Goal: Book appointment/travel/reservation

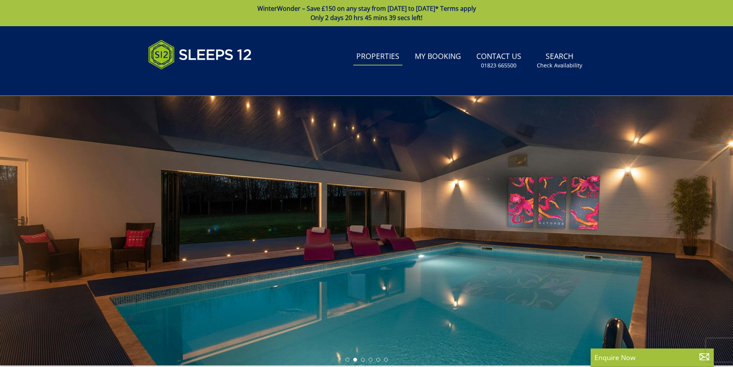
click at [383, 54] on link "Properties" at bounding box center [377, 56] width 49 height 17
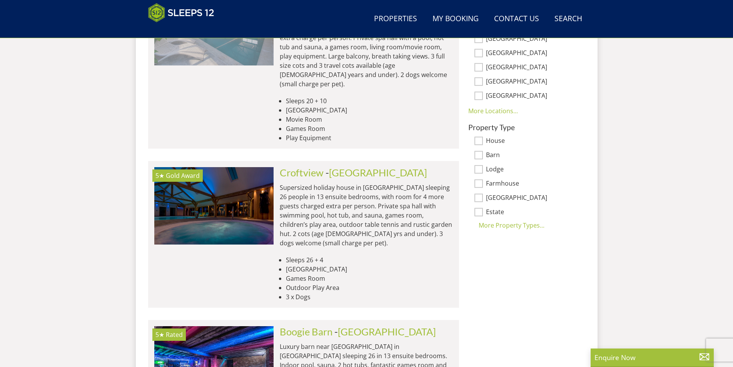
scroll to position [584, 0]
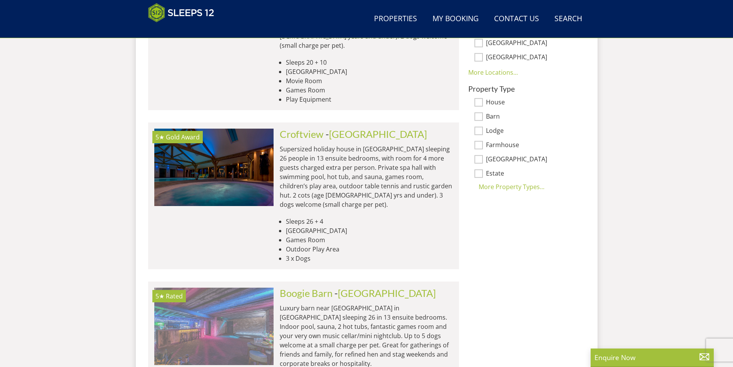
click at [220, 295] on img at bounding box center [213, 325] width 119 height 77
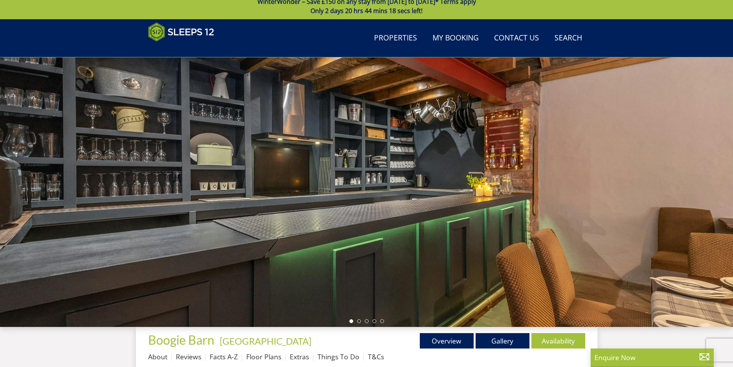
scroll to position [84, 0]
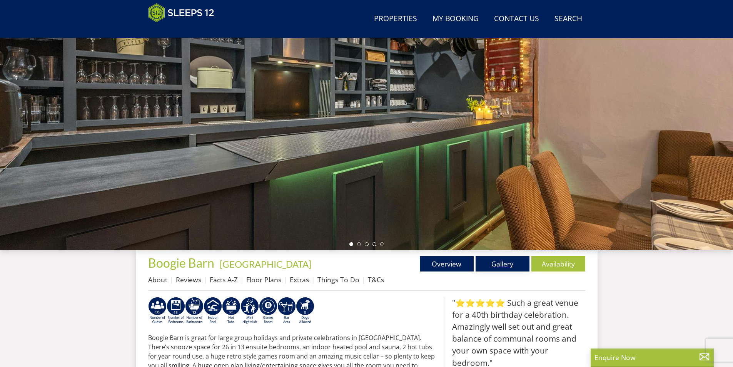
click at [504, 262] on link "Gallery" at bounding box center [502, 263] width 54 height 15
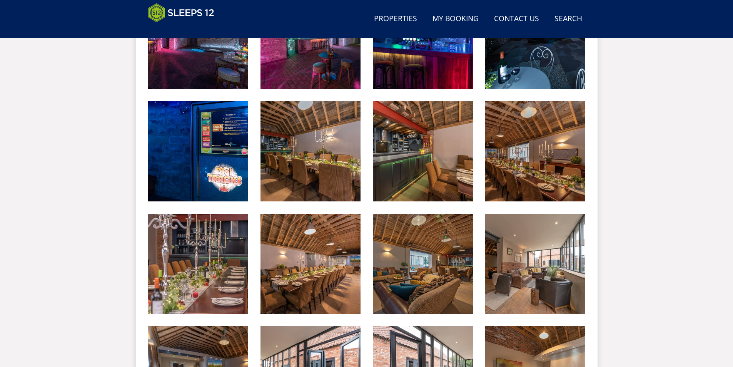
scroll to position [430, 0]
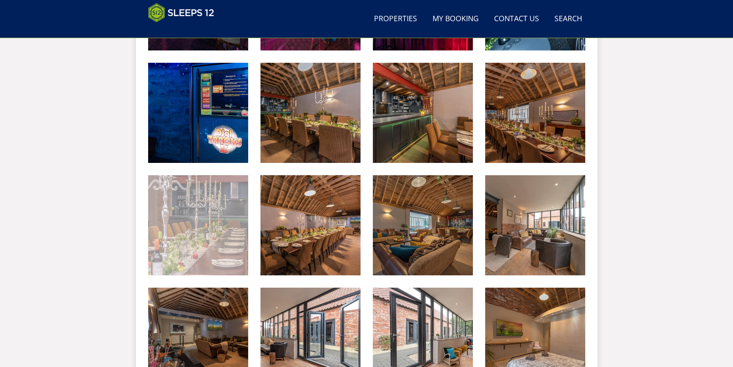
click at [228, 242] on img at bounding box center [198, 225] width 100 height 100
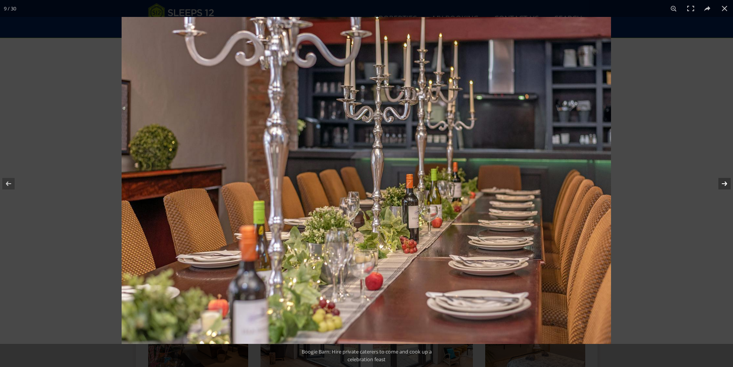
click at [725, 182] on button at bounding box center [719, 183] width 27 height 38
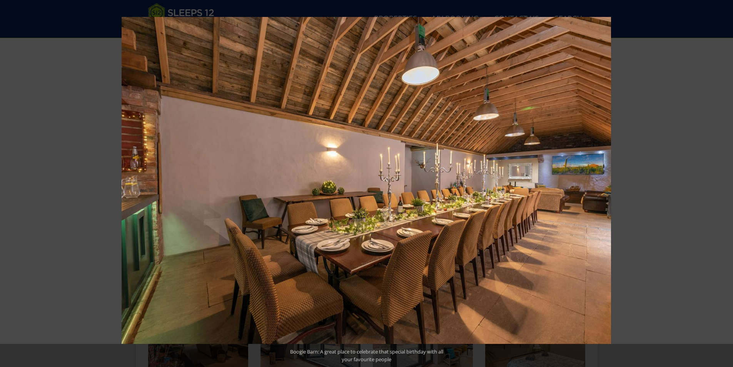
click at [725, 182] on button at bounding box center [719, 183] width 27 height 38
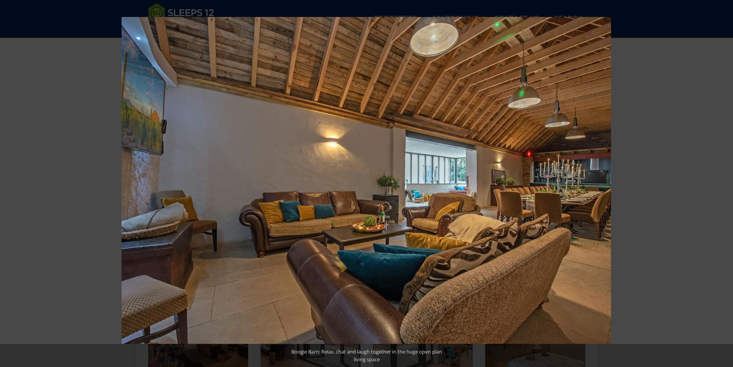
click at [725, 182] on button at bounding box center [719, 183] width 27 height 38
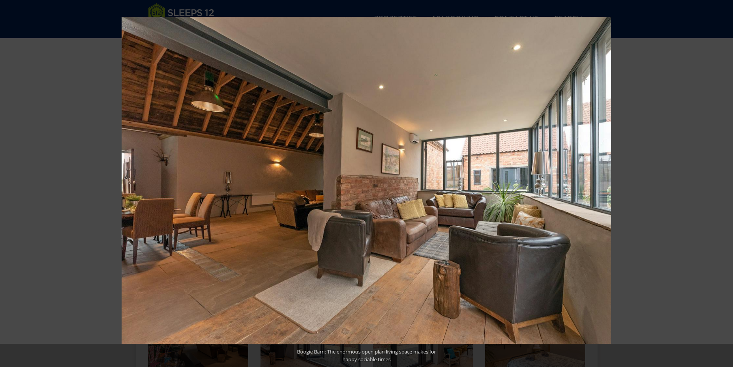
click at [725, 182] on button at bounding box center [719, 183] width 27 height 38
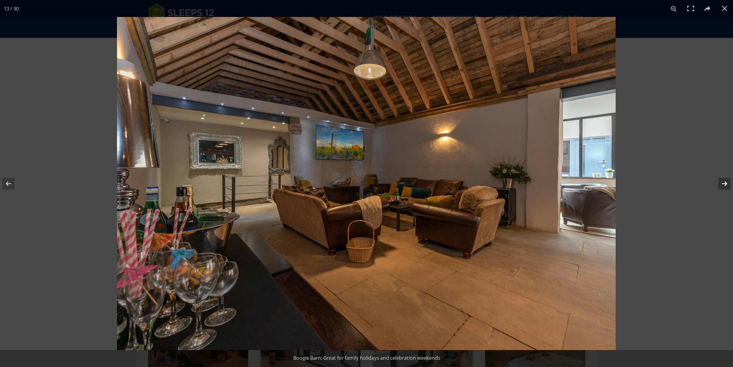
click at [724, 182] on button at bounding box center [719, 183] width 27 height 38
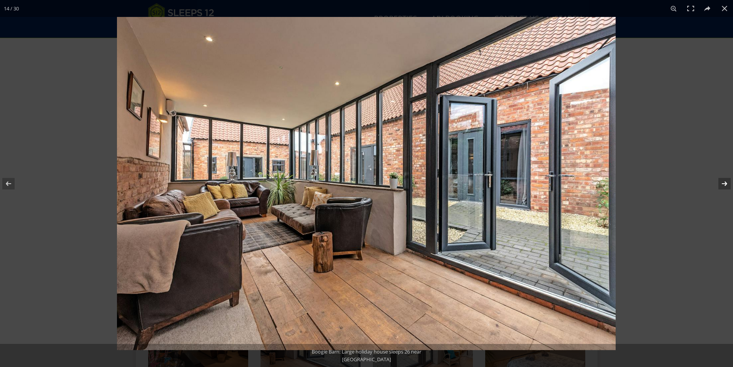
click at [724, 182] on button at bounding box center [719, 183] width 27 height 38
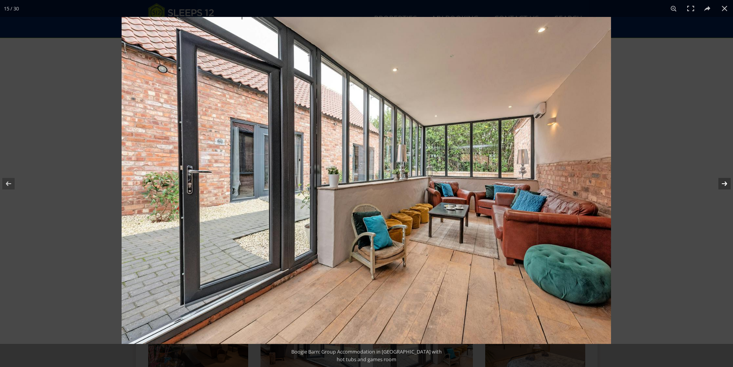
click at [724, 182] on button at bounding box center [719, 183] width 27 height 38
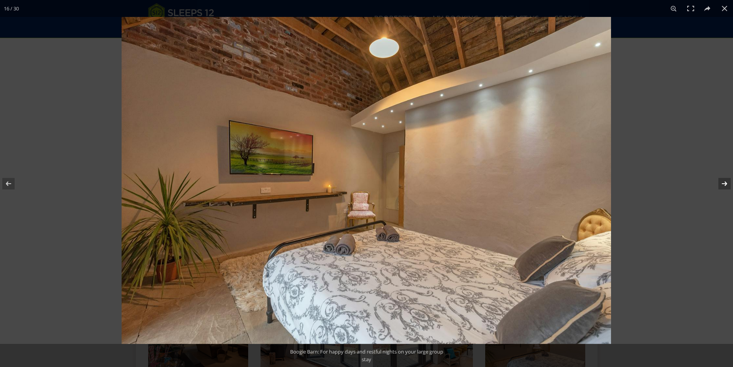
click at [724, 182] on button at bounding box center [719, 183] width 27 height 38
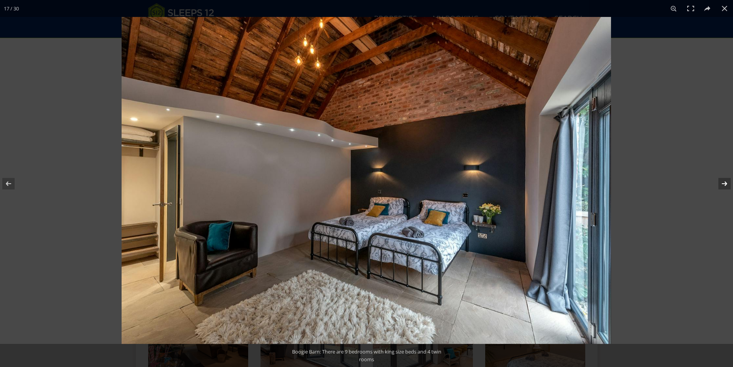
click at [724, 182] on button at bounding box center [719, 183] width 27 height 38
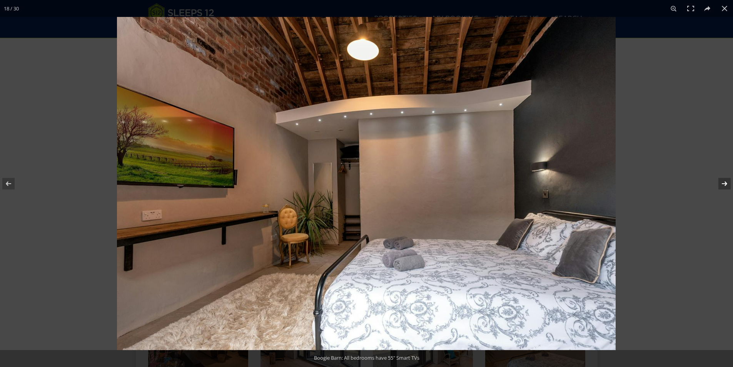
click at [724, 182] on button at bounding box center [719, 183] width 27 height 38
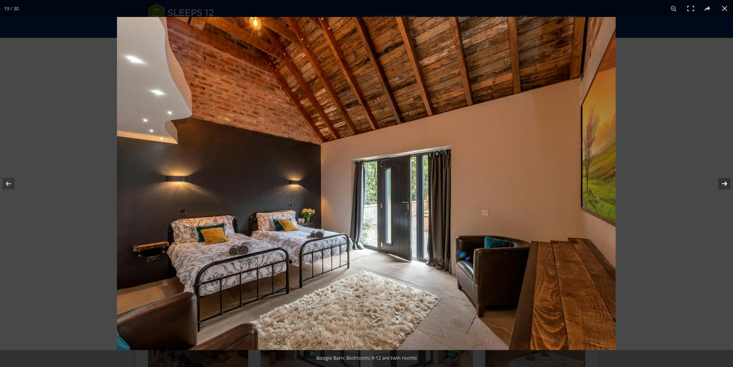
click at [724, 182] on button at bounding box center [719, 183] width 27 height 38
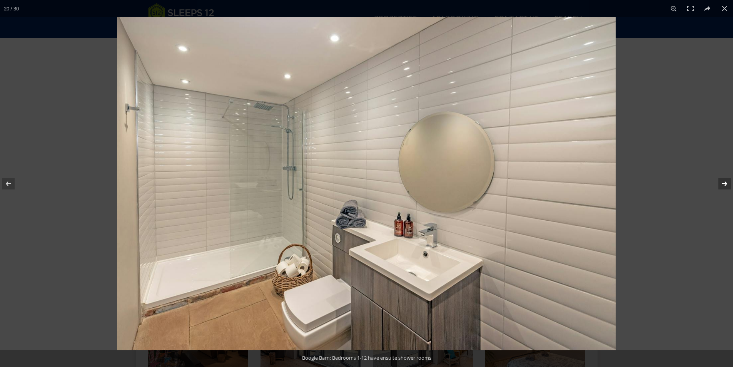
click at [724, 182] on button at bounding box center [719, 183] width 27 height 38
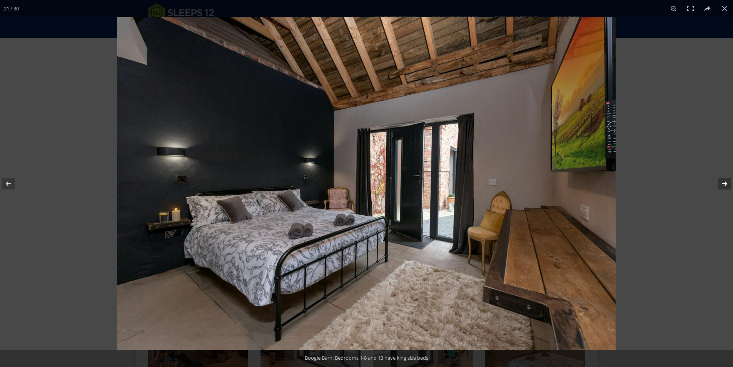
click at [724, 182] on button at bounding box center [719, 183] width 27 height 38
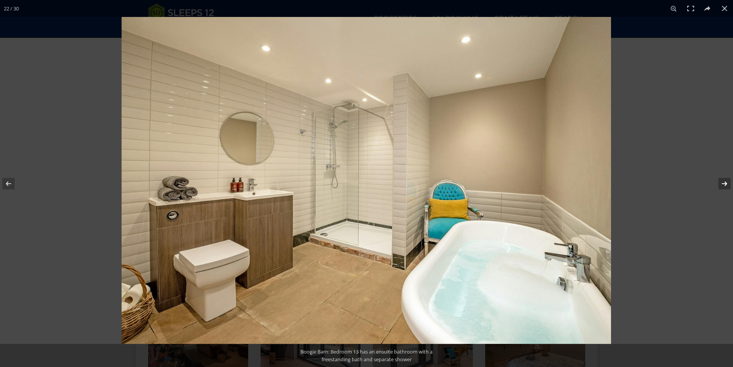
click at [724, 182] on button at bounding box center [719, 183] width 27 height 38
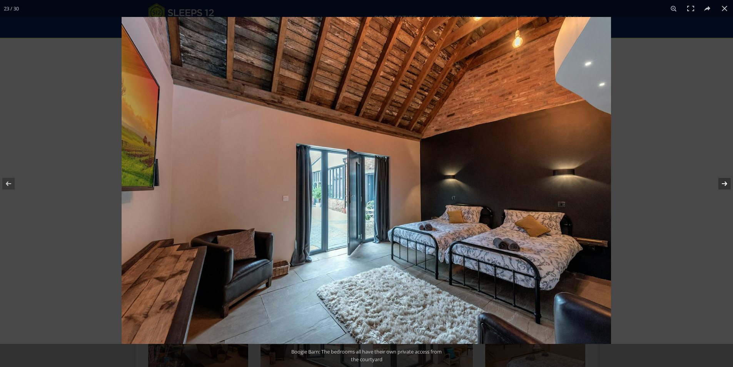
click at [724, 182] on button at bounding box center [719, 183] width 27 height 38
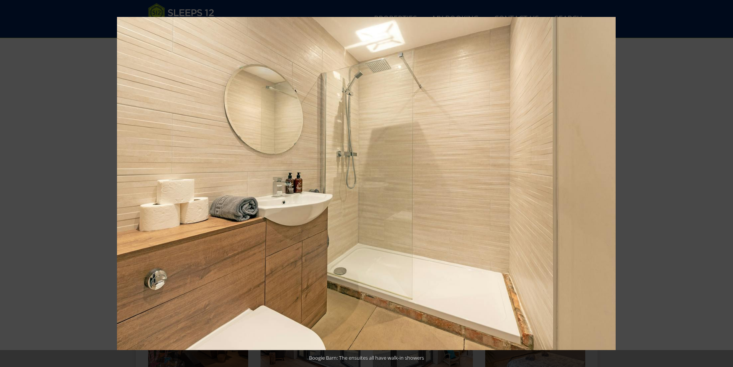
click at [724, 182] on button at bounding box center [719, 183] width 27 height 38
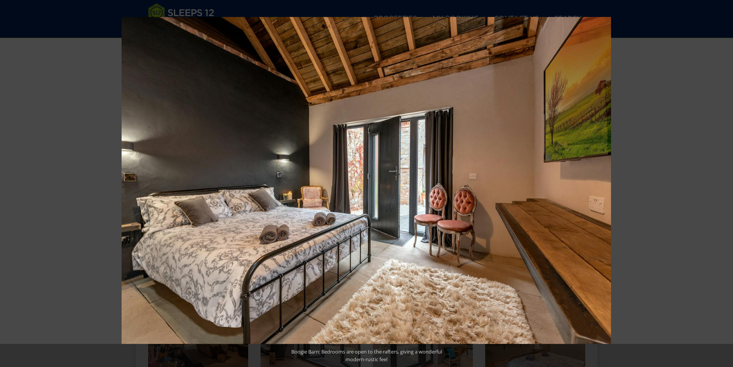
click at [724, 182] on button at bounding box center [719, 183] width 27 height 38
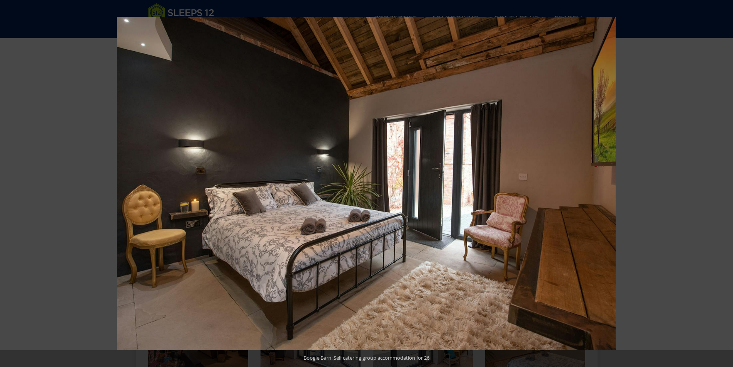
click at [724, 182] on button at bounding box center [719, 183] width 27 height 38
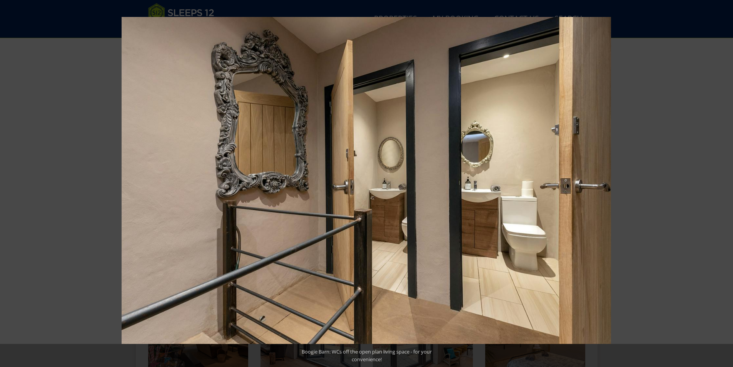
click at [724, 182] on button at bounding box center [719, 183] width 27 height 38
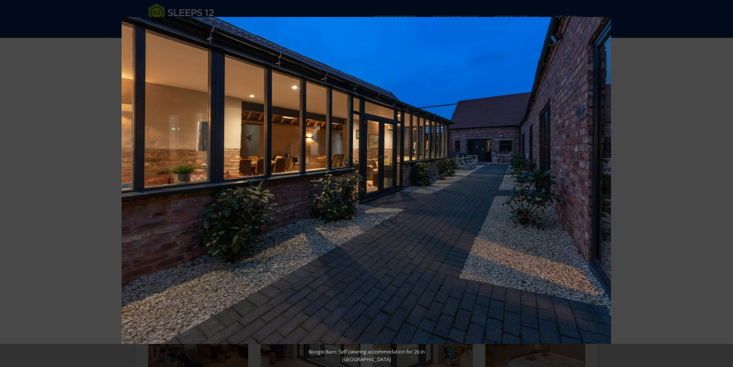
click at [724, 182] on button at bounding box center [719, 183] width 27 height 38
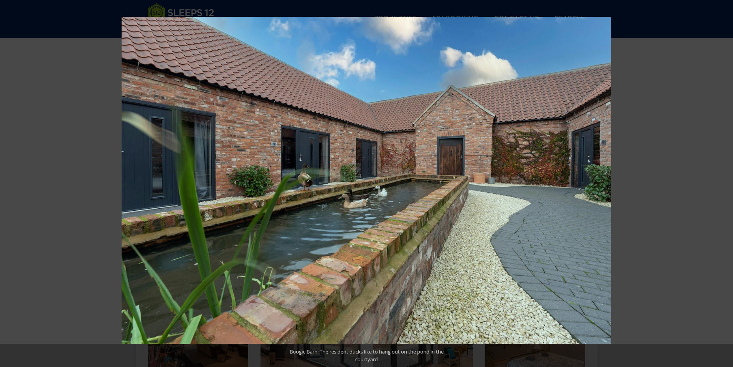
click at [724, 182] on button at bounding box center [719, 183] width 27 height 38
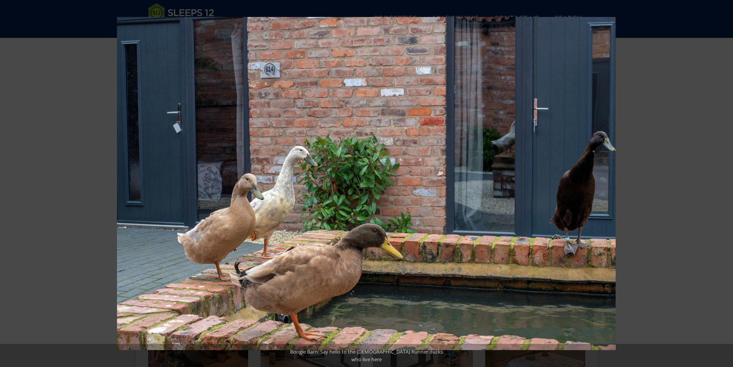
click at [724, 182] on button at bounding box center [719, 183] width 27 height 38
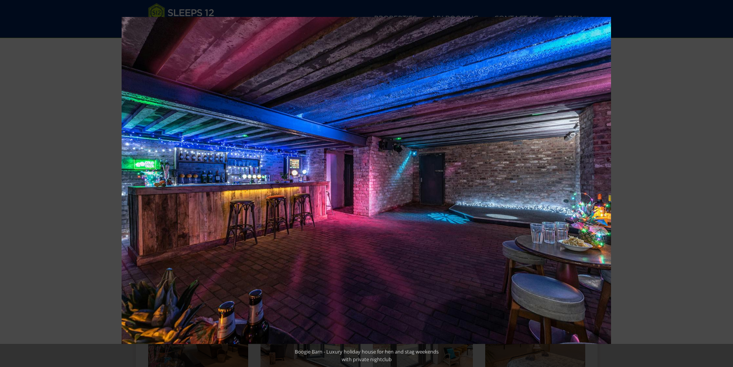
click at [724, 182] on button at bounding box center [719, 183] width 27 height 38
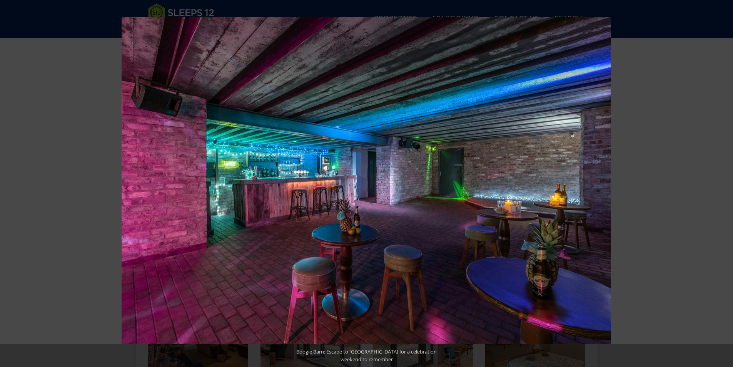
click at [724, 182] on button at bounding box center [719, 183] width 27 height 38
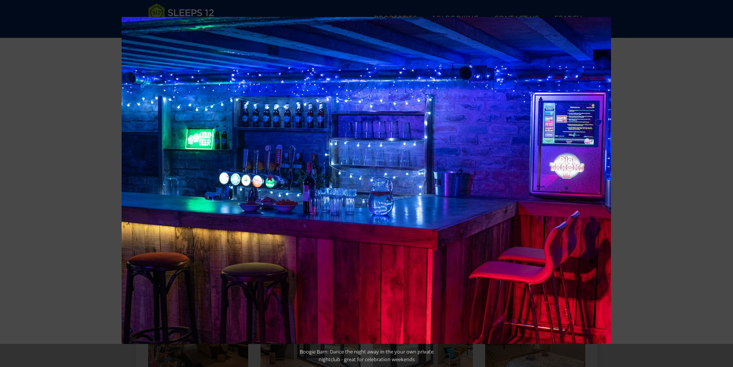
click at [724, 182] on button at bounding box center [719, 183] width 27 height 38
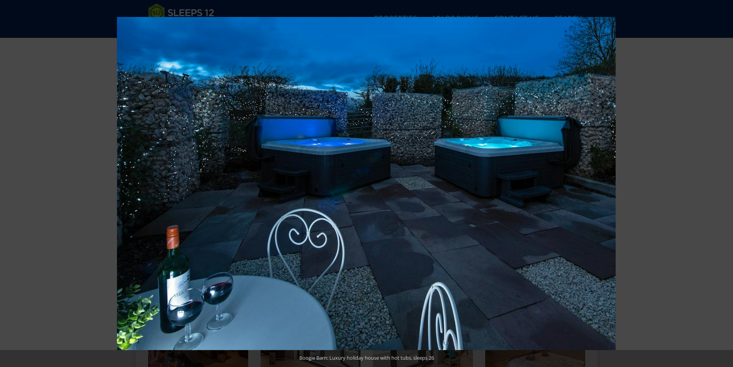
click at [724, 182] on button at bounding box center [719, 183] width 27 height 38
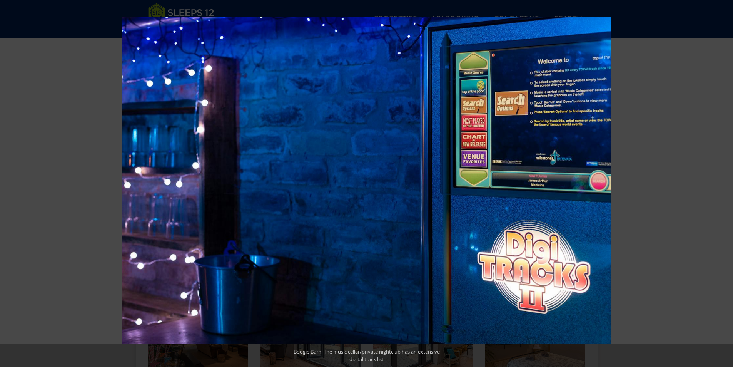
click at [724, 182] on button at bounding box center [719, 183] width 27 height 38
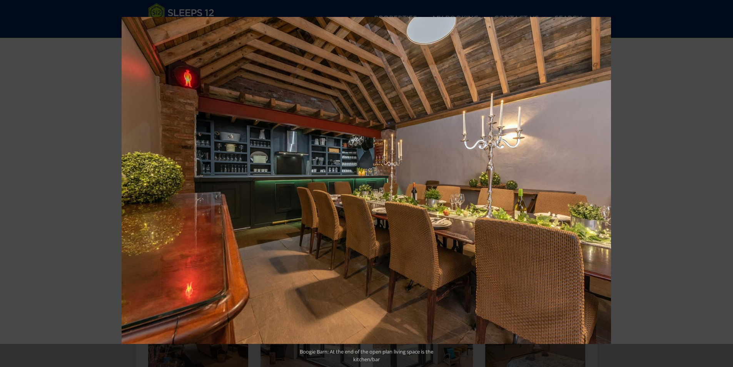
click at [724, 182] on button at bounding box center [719, 183] width 27 height 38
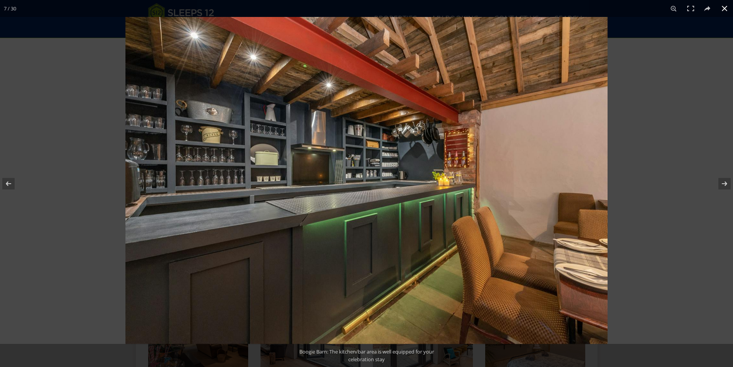
click at [721, 8] on button at bounding box center [724, 8] width 17 height 17
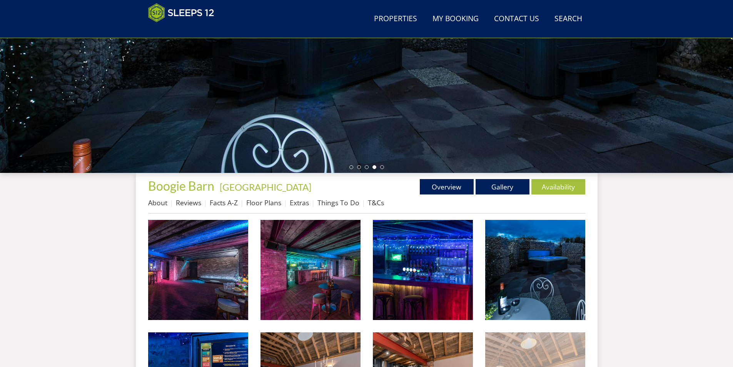
scroll to position [84, 0]
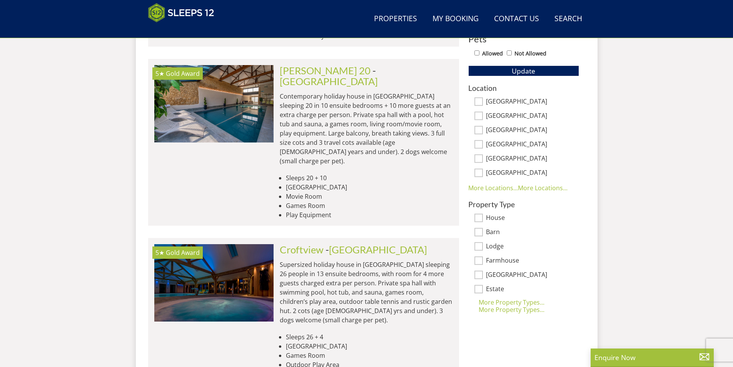
scroll to position [7, 0]
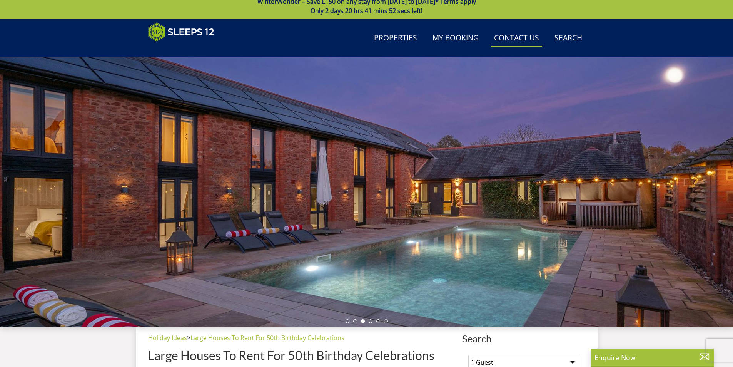
click at [529, 41] on link "Contact Us [PHONE_NUMBER]" at bounding box center [516, 38] width 51 height 17
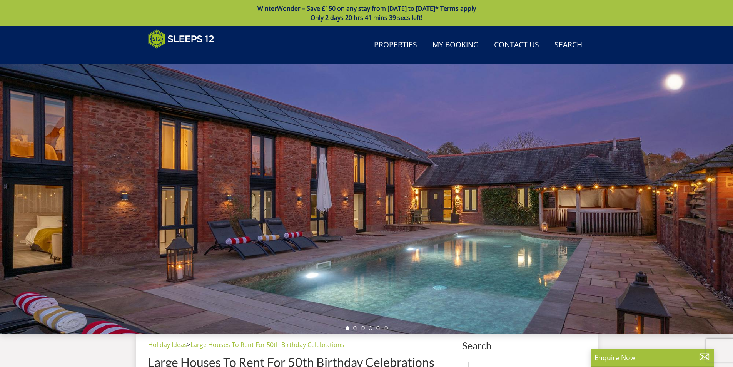
scroll to position [7, 0]
